Goal: Register for event/course: Sign up to attend an event or enroll in a course

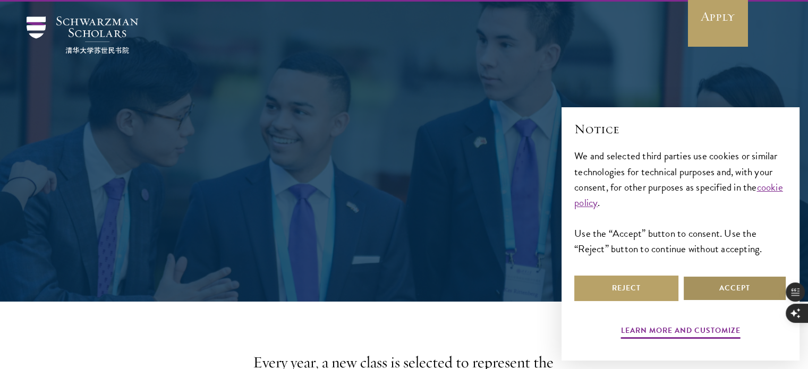
click at [752, 290] on button "Accept" at bounding box center [735, 288] width 104 height 25
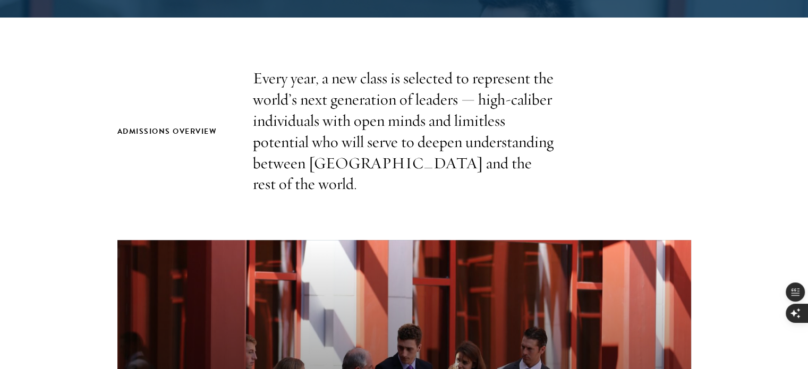
scroll to position [320, 0]
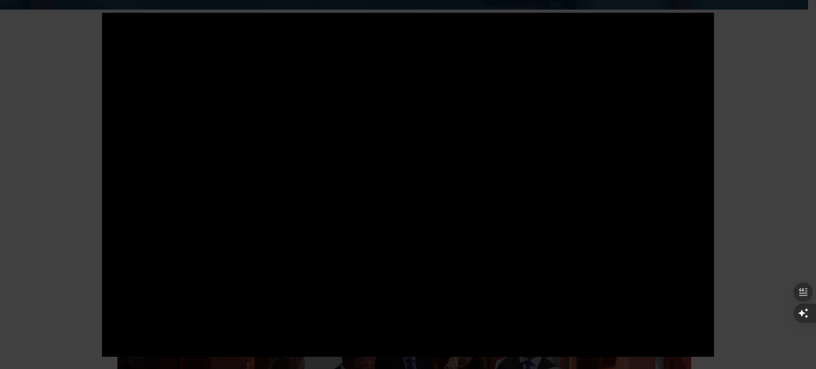
click at [780, 132] on div at bounding box center [408, 184] width 816 height 369
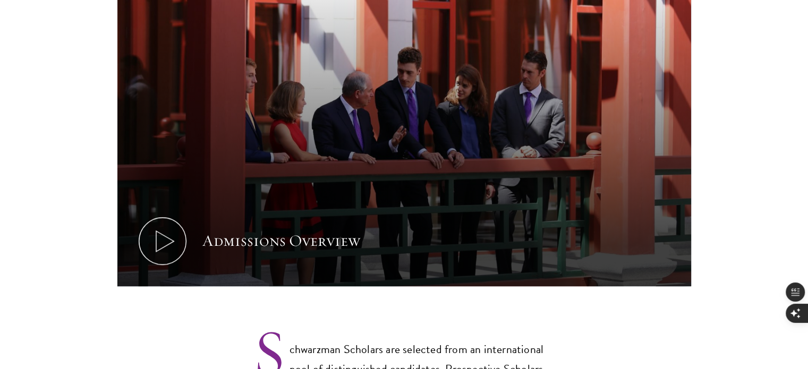
scroll to position [591, 0]
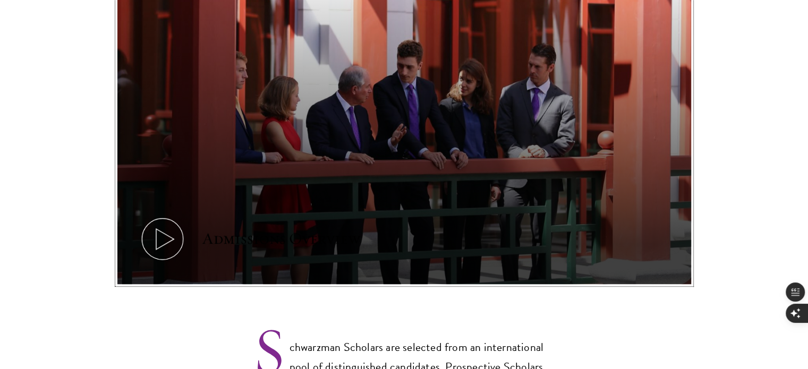
click at [153, 225] on icon at bounding box center [163, 239] width 48 height 48
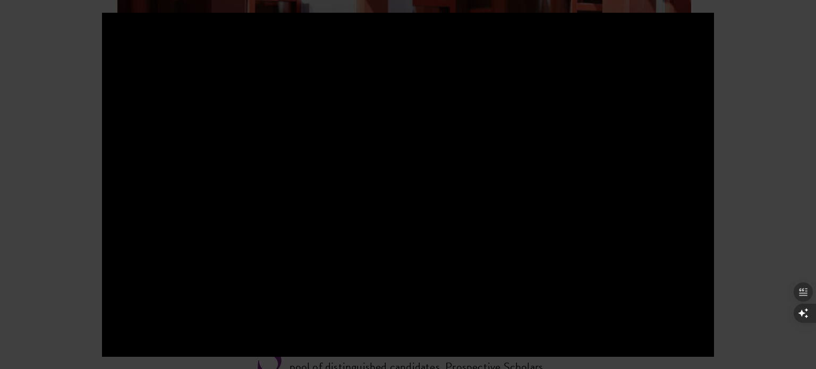
click at [736, 158] on div at bounding box center [408, 184] width 816 height 369
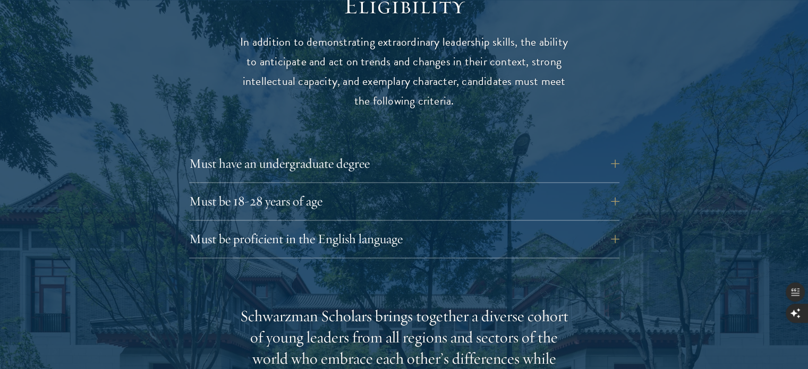
scroll to position [1432, 0]
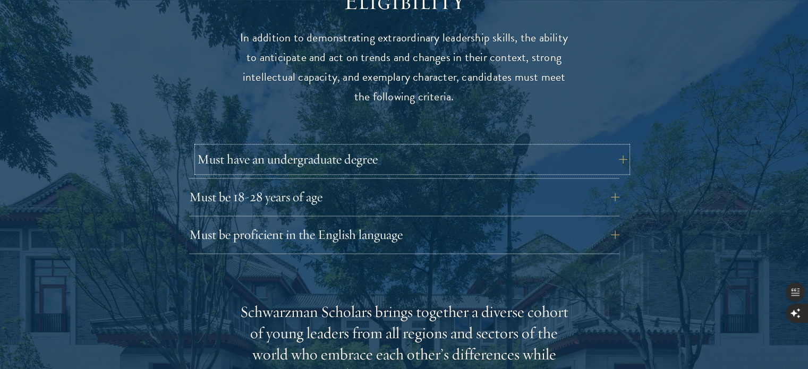
click at [623, 147] on button "Must have an undergraduate degree" at bounding box center [412, 159] width 430 height 25
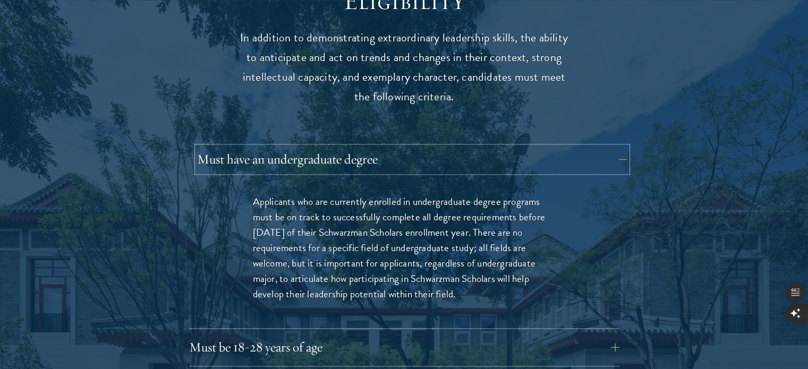
click at [608, 147] on button "Must have an undergraduate degree" at bounding box center [412, 159] width 430 height 25
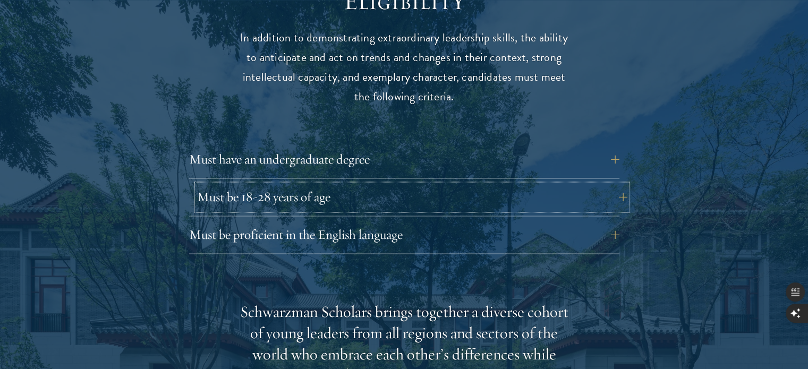
click at [616, 184] on button "Must be 18-28 years of age" at bounding box center [412, 196] width 430 height 25
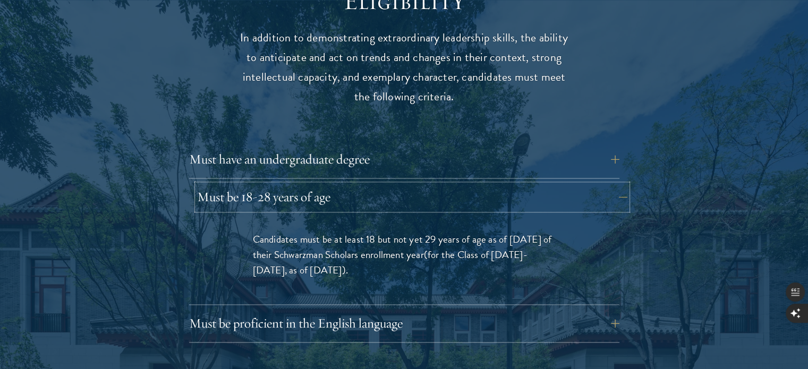
click at [616, 184] on button "Must be 18-28 years of age" at bounding box center [412, 196] width 430 height 25
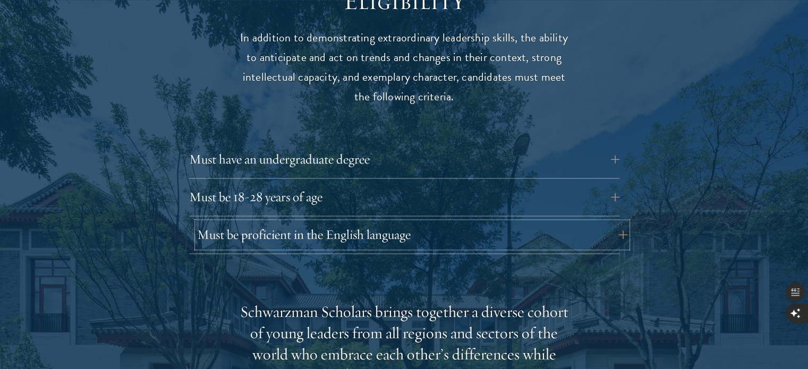
click at [613, 222] on button "Must be proficient in the English language" at bounding box center [412, 234] width 430 height 25
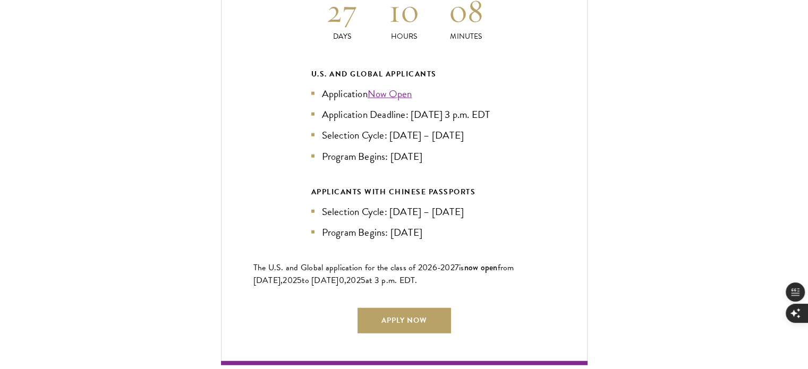
scroll to position [2676, 0]
click at [384, 86] on link "Now Open" at bounding box center [390, 93] width 45 height 15
click at [425, 320] on link "Apply Now" at bounding box center [403, 320] width 93 height 25
click at [389, 86] on link "Now Open" at bounding box center [390, 93] width 45 height 15
